Goal: Task Accomplishment & Management: Manage account settings

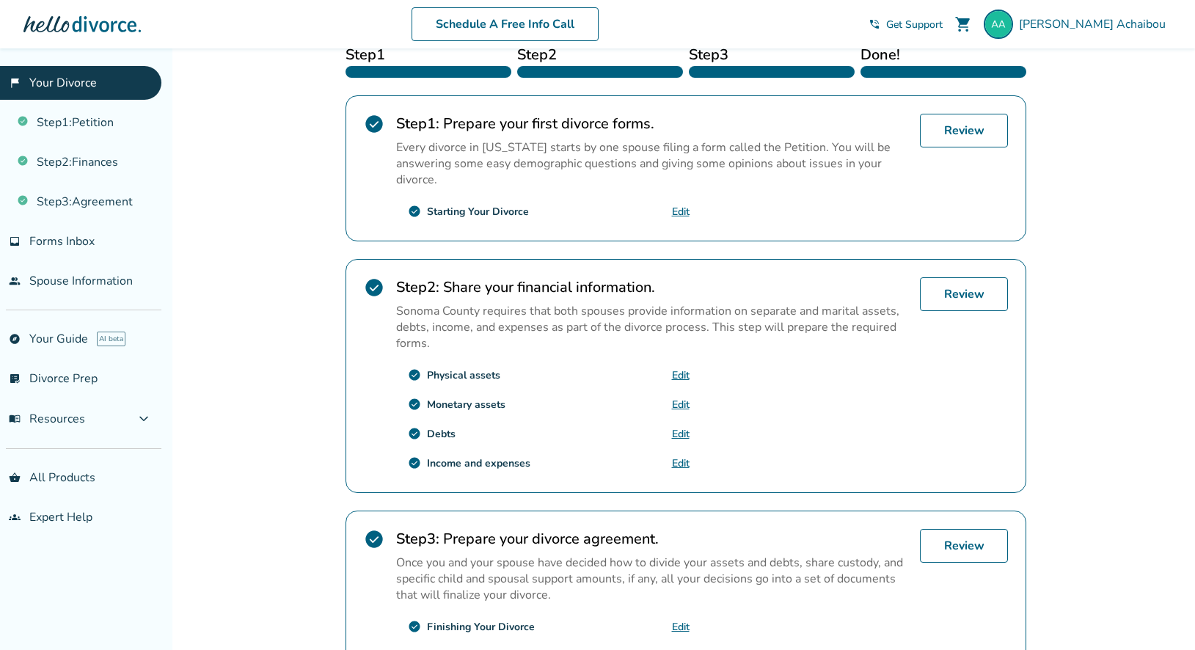
scroll to position [205, 0]
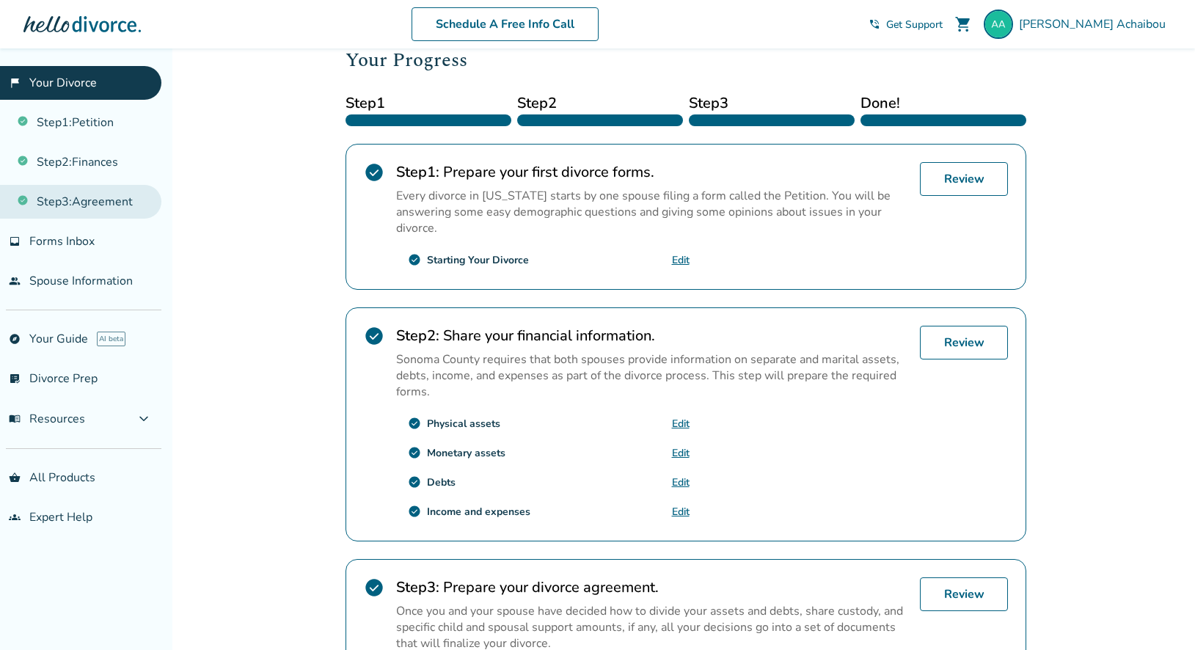
click at [104, 199] on link "Step 3 : Agreement" at bounding box center [80, 202] width 161 height 34
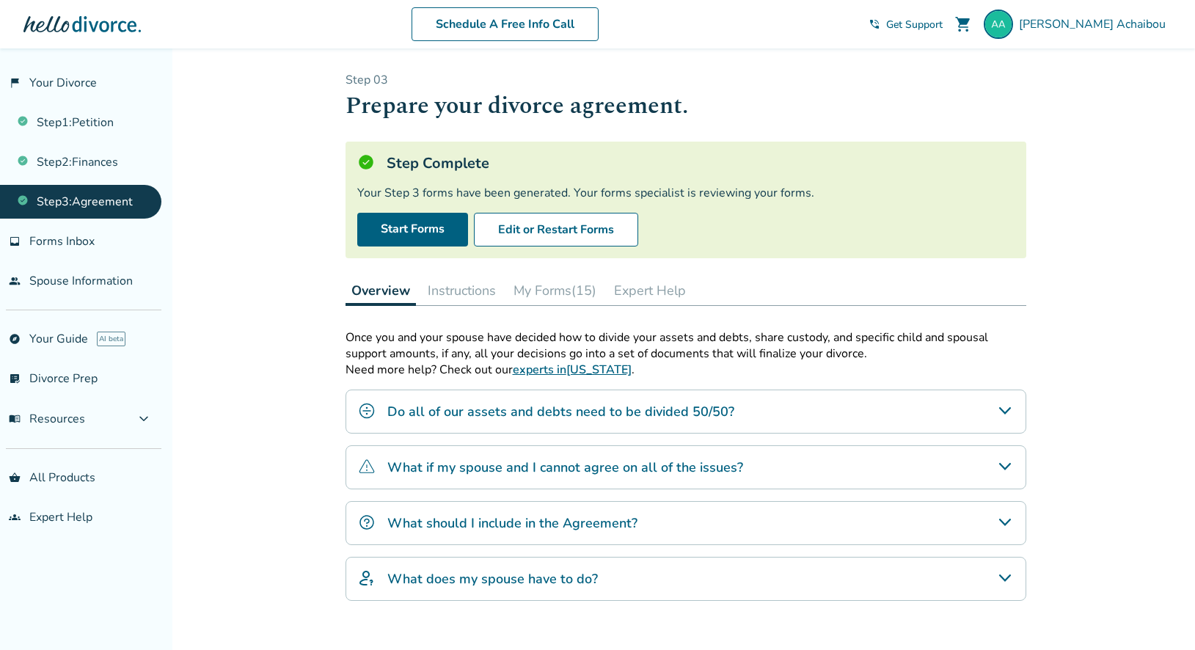
click at [553, 288] on button "My Forms (15)" at bounding box center [554, 290] width 95 height 29
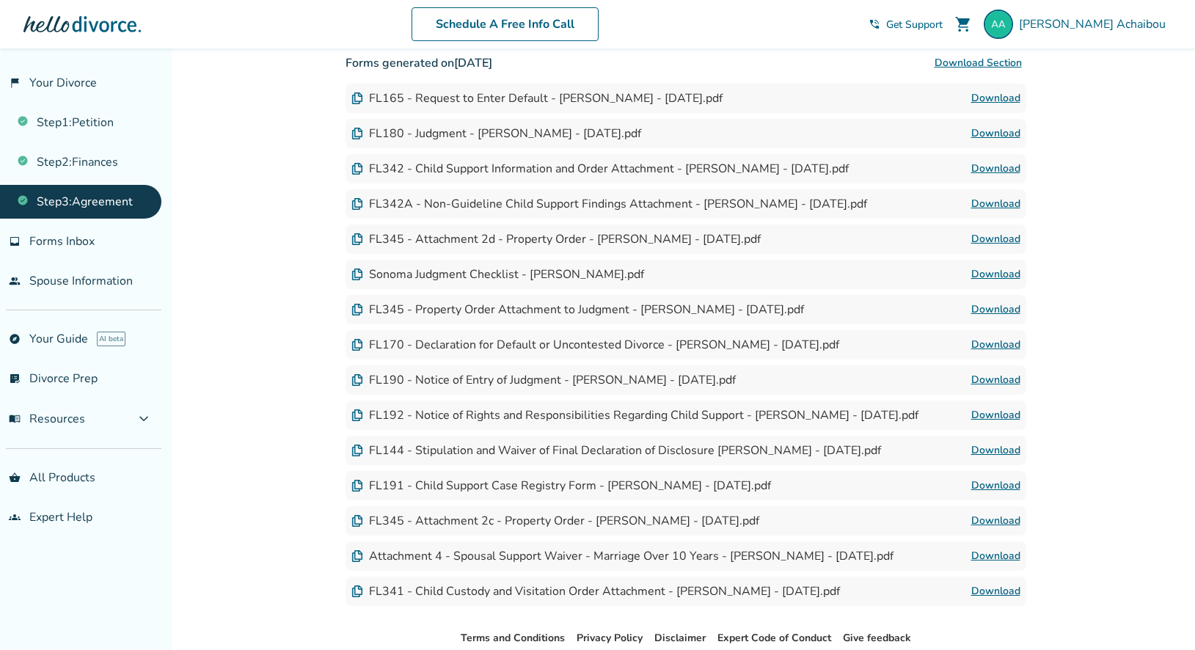
scroll to position [411, 0]
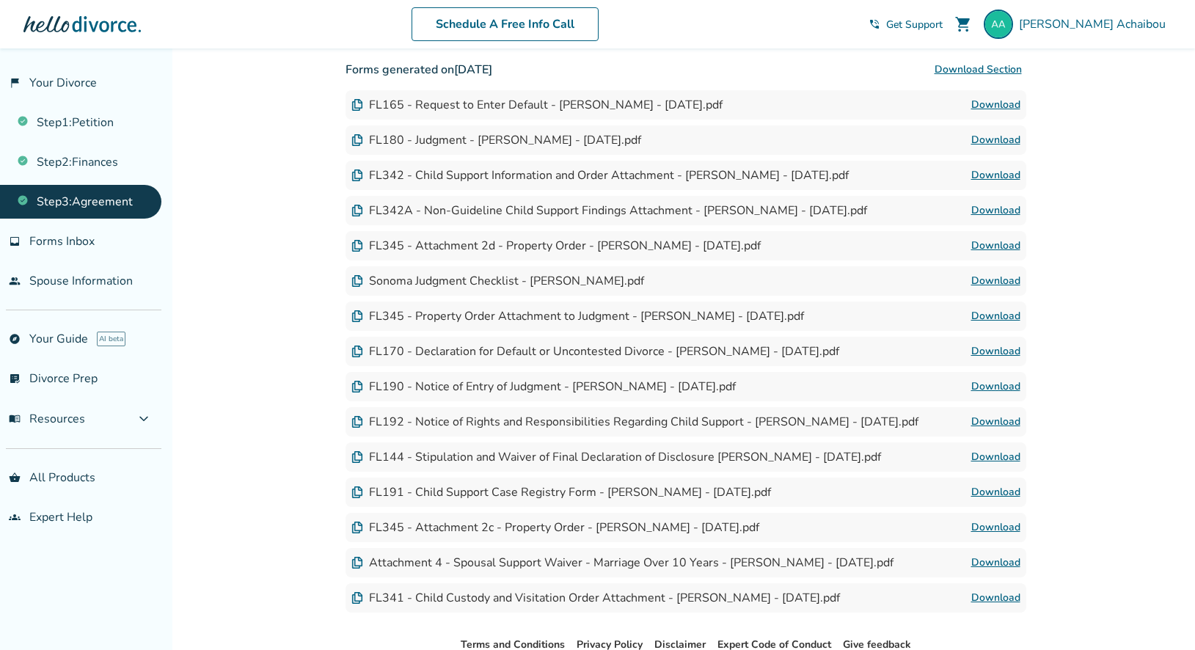
click at [490, 101] on div "FL165 - Request to Enter Default - [PERSON_NAME] - [DATE].pdf" at bounding box center [536, 105] width 371 height 16
click at [961, 70] on button "Download Section" at bounding box center [978, 69] width 96 height 29
click at [75, 242] on span "Forms Inbox" at bounding box center [61, 241] width 65 height 16
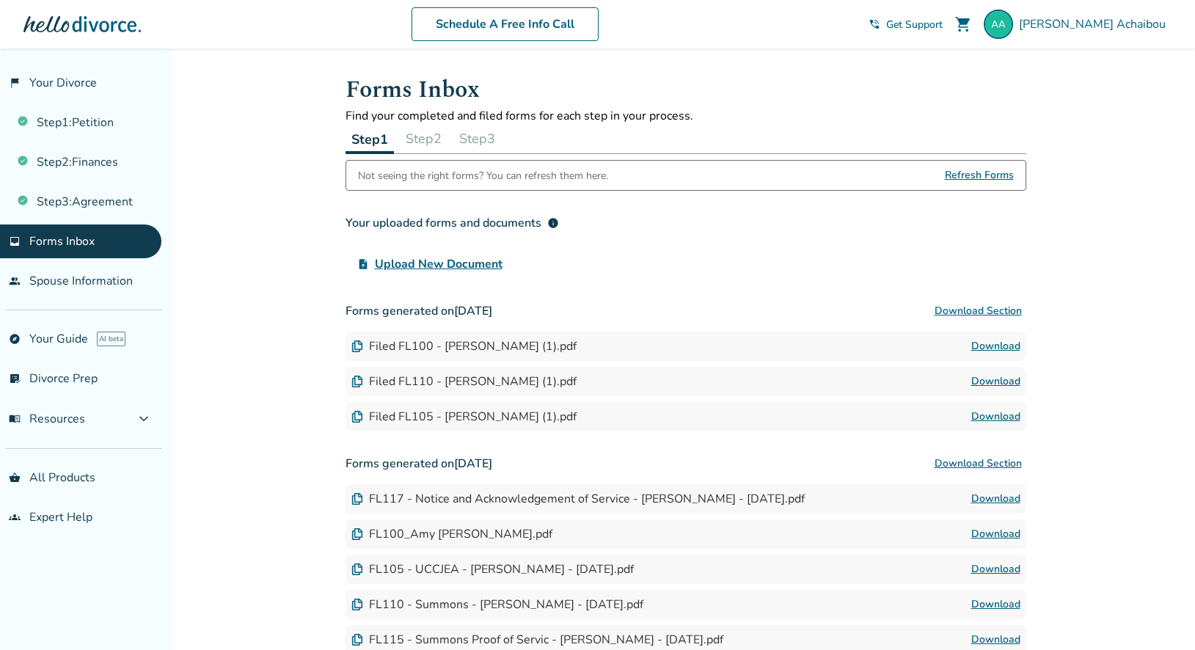
click at [428, 145] on button "Step 2" at bounding box center [424, 138] width 48 height 29
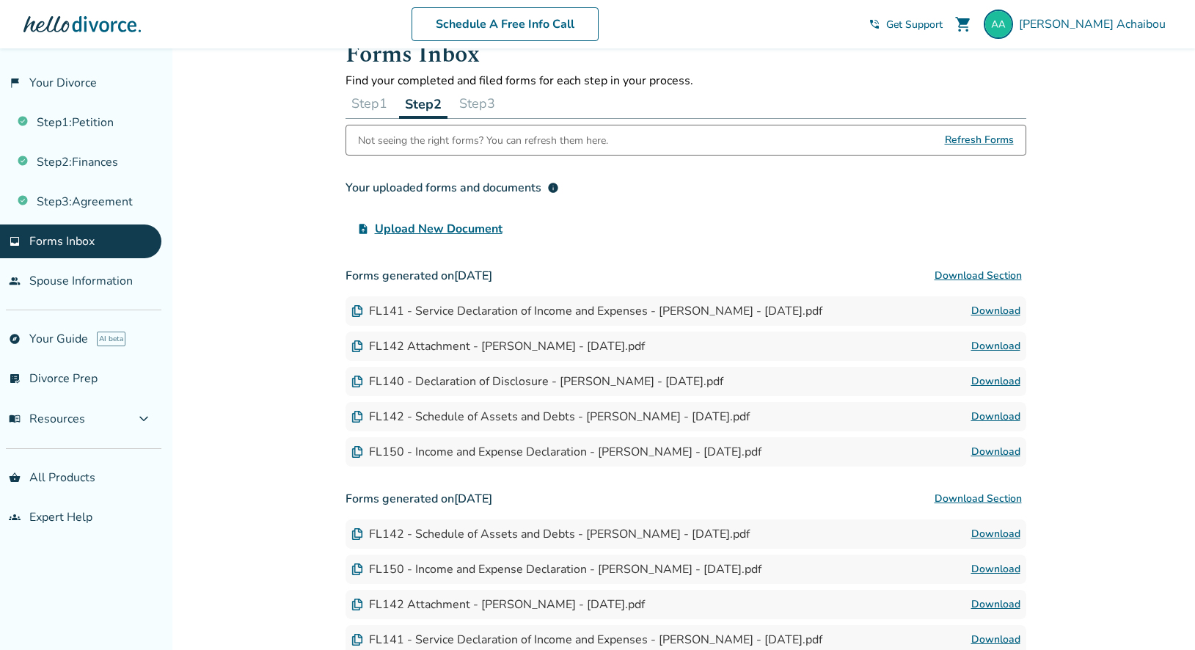
scroll to position [77, 0]
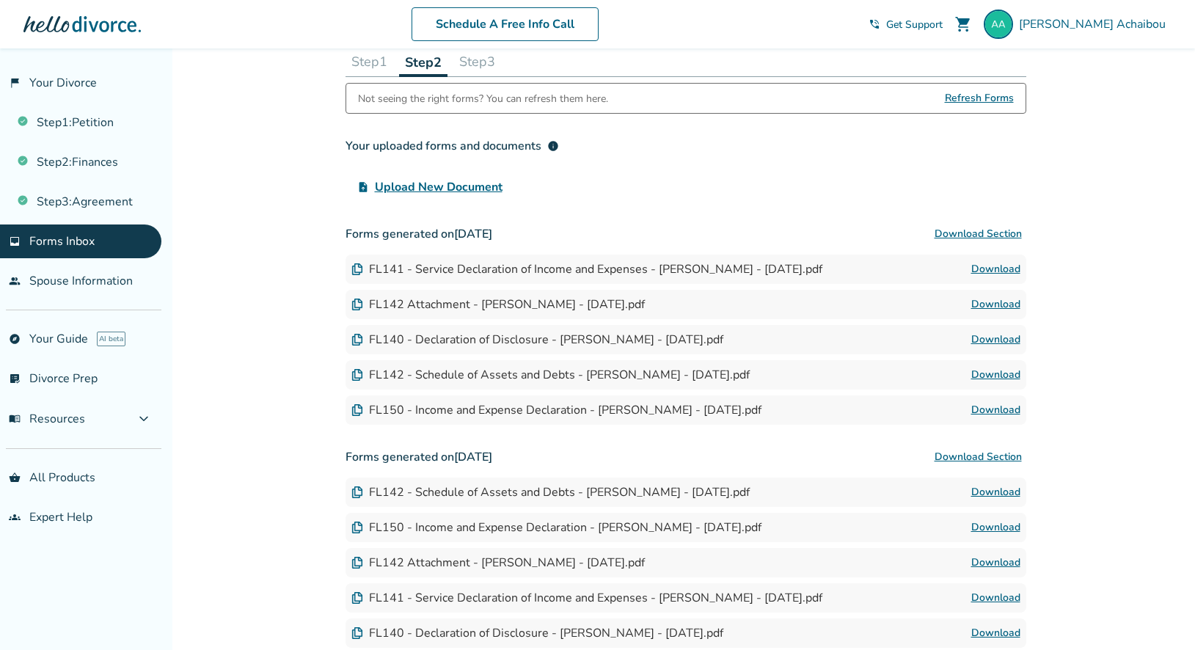
click at [993, 236] on button "Download Section" at bounding box center [978, 233] width 96 height 29
